Goal: Find specific page/section: Find specific page/section

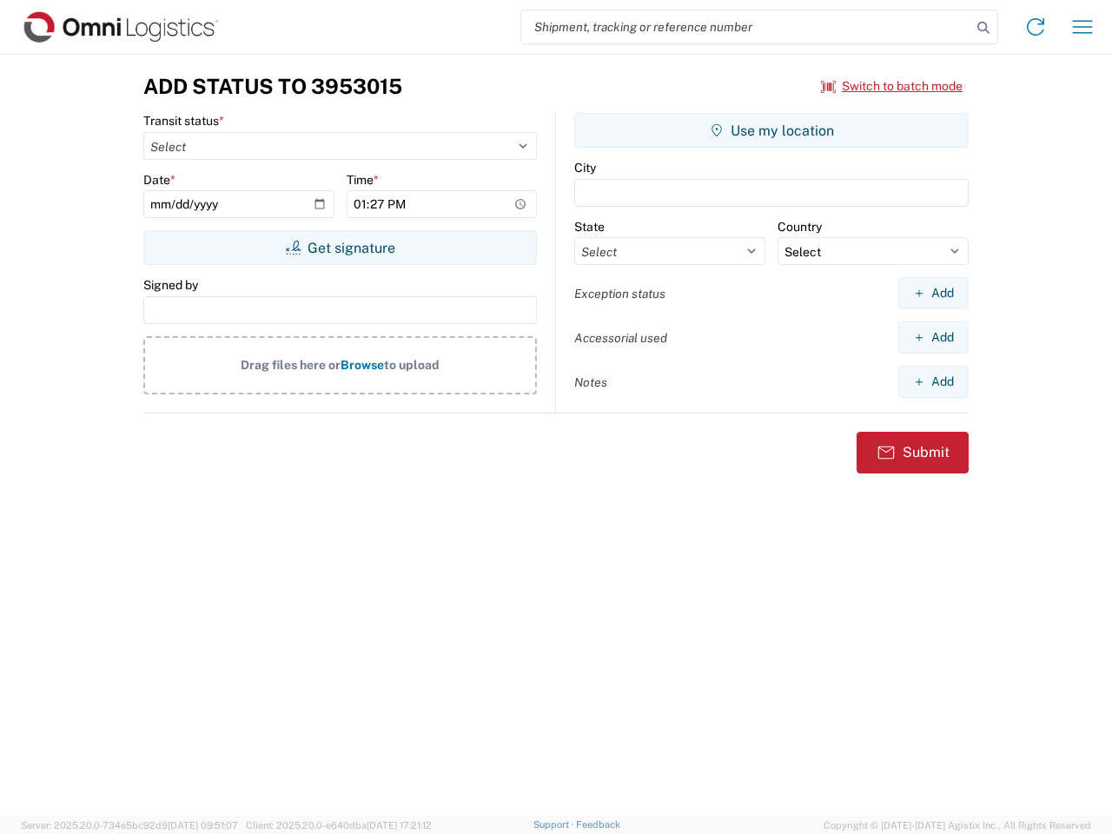
click at [746, 27] on input "search" at bounding box center [746, 26] width 450 height 33
click at [983, 28] on icon at bounding box center [983, 28] width 24 height 24
click at [1035, 27] on icon at bounding box center [1035, 27] width 28 height 28
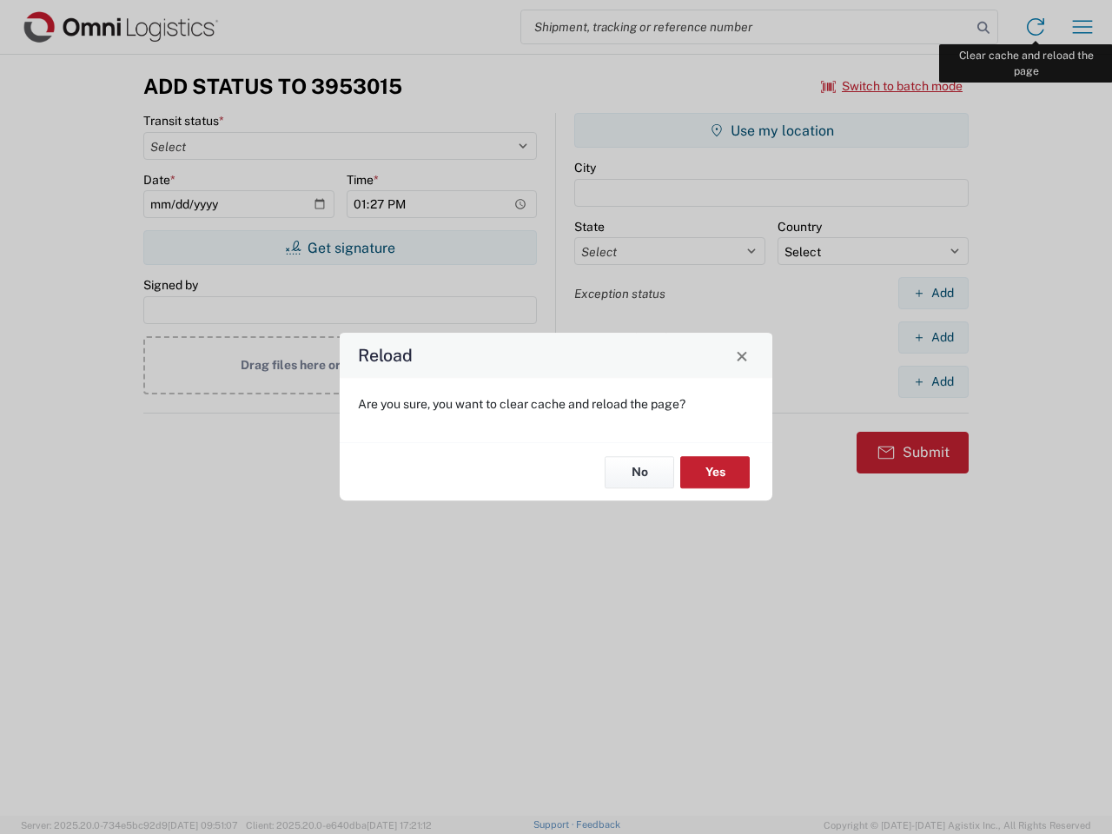
click at [1082, 27] on div "Reload Are you sure, you want to clear cache and reload the page? No Yes" at bounding box center [556, 417] width 1112 height 834
click at [892, 86] on div "Reload Are you sure, you want to clear cache and reload the page? No Yes" at bounding box center [556, 417] width 1112 height 834
click at [340, 247] on div "Reload Are you sure, you want to clear cache and reload the page? No Yes" at bounding box center [556, 417] width 1112 height 834
click at [771, 130] on div "Reload Are you sure, you want to clear cache and reload the page? No Yes" at bounding box center [556, 417] width 1112 height 834
click at [933, 293] on div "Reload Are you sure, you want to clear cache and reload the page? No Yes" at bounding box center [556, 417] width 1112 height 834
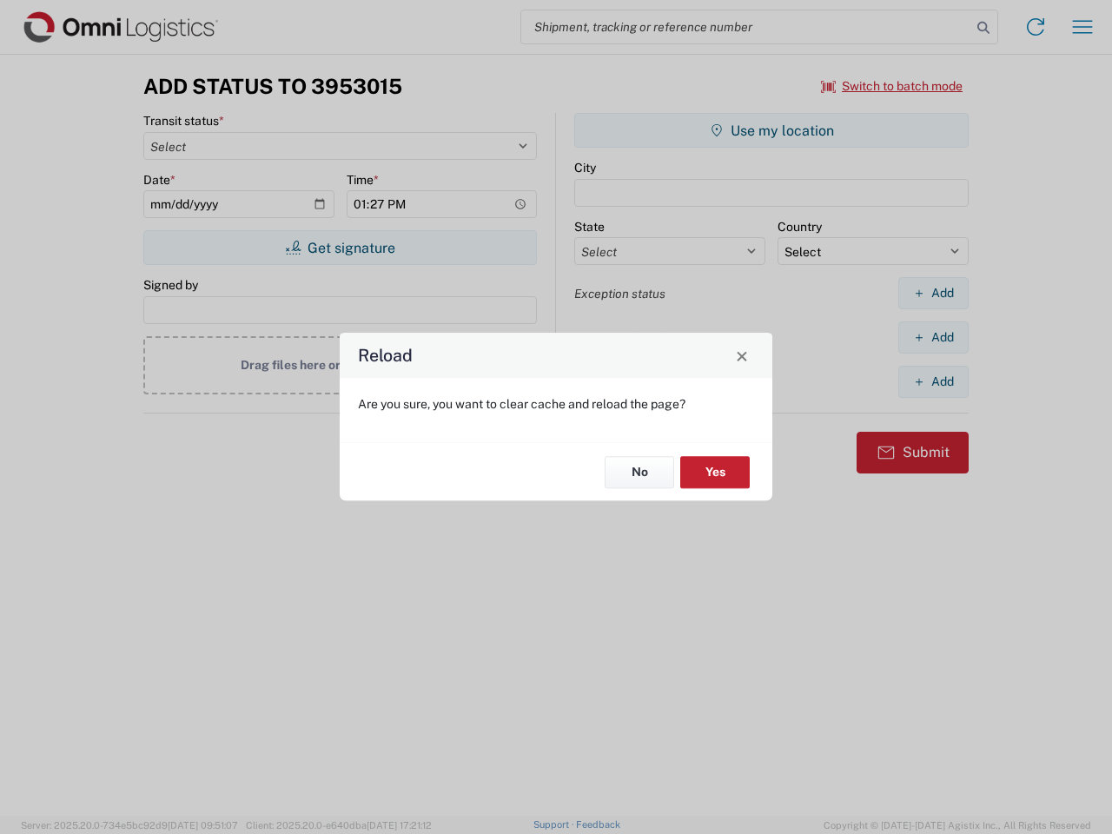
click at [933, 337] on div "Reload Are you sure, you want to clear cache and reload the page? No Yes" at bounding box center [556, 417] width 1112 height 834
click at [933, 381] on div "Reload Are you sure, you want to clear cache and reload the page? No Yes" at bounding box center [556, 417] width 1112 height 834
